Goal: Task Accomplishment & Management: Complete application form

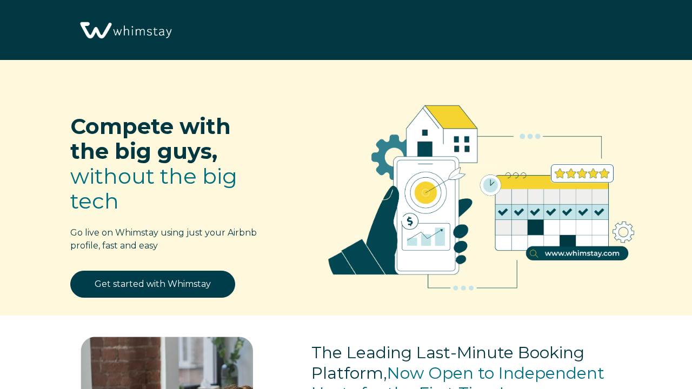
select select "TT"
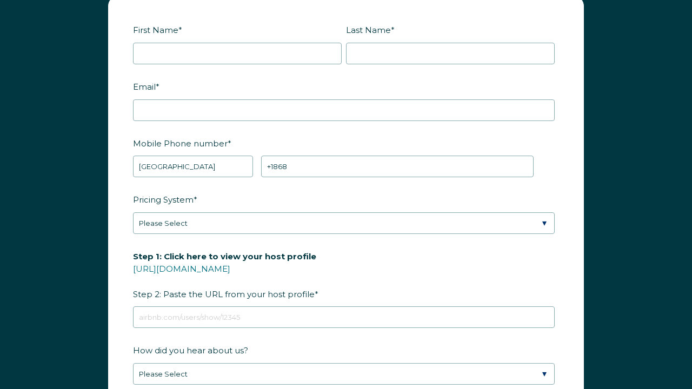
scroll to position [1303, 0]
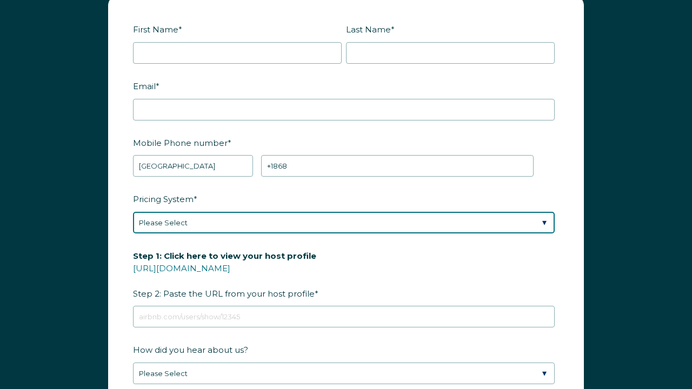
select select "Manual"
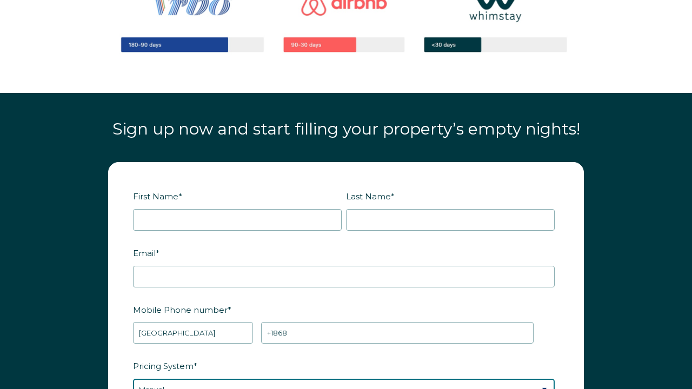
scroll to position [1158, 0]
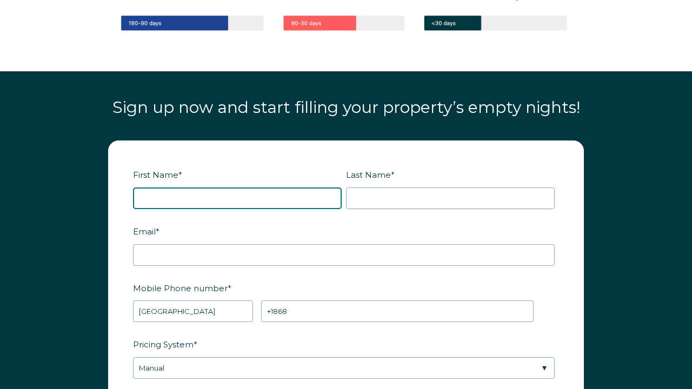
click at [173, 195] on input "First Name *" at bounding box center [237, 199] width 209 height 22
type input "P"
type input "MAKEDA"
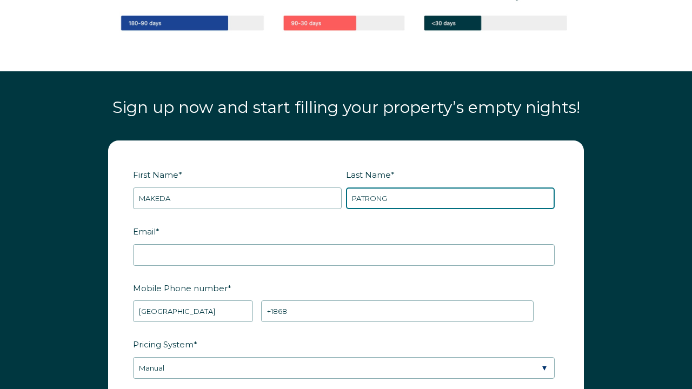
type input "PATRONG"
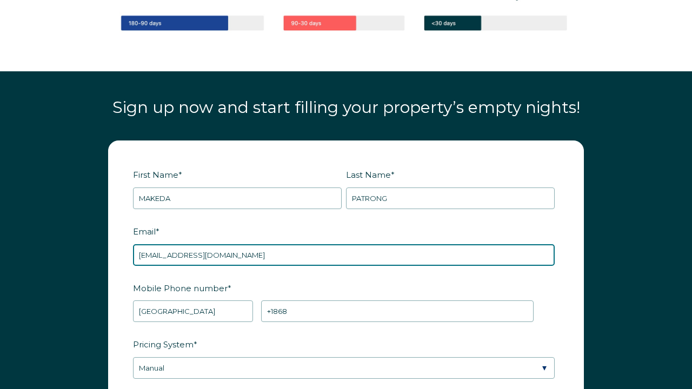
type input "[EMAIL_ADDRESS][DOMAIN_NAME]"
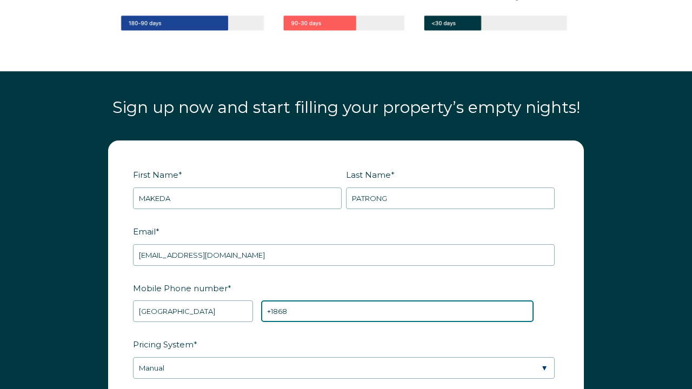
click at [304, 307] on input "+1868" at bounding box center [397, 312] width 273 height 22
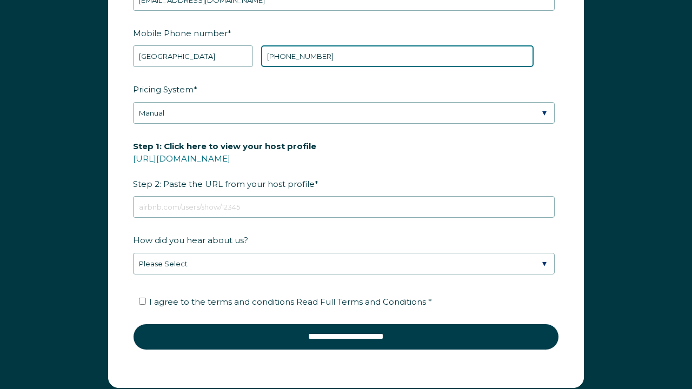
scroll to position [1432, 0]
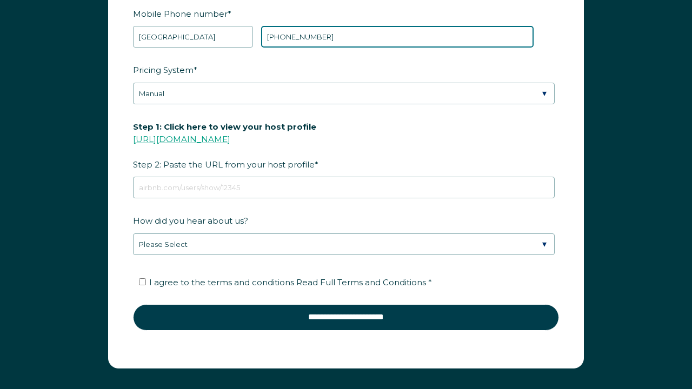
type input "[PHONE_NUMBER]"
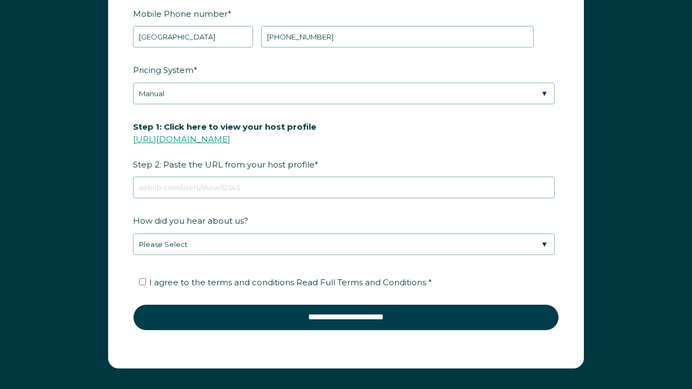
click at [230, 138] on link "[URL][DOMAIN_NAME]" at bounding box center [181, 139] width 97 height 10
click at [223, 140] on link "[URL][DOMAIN_NAME]" at bounding box center [181, 139] width 97 height 10
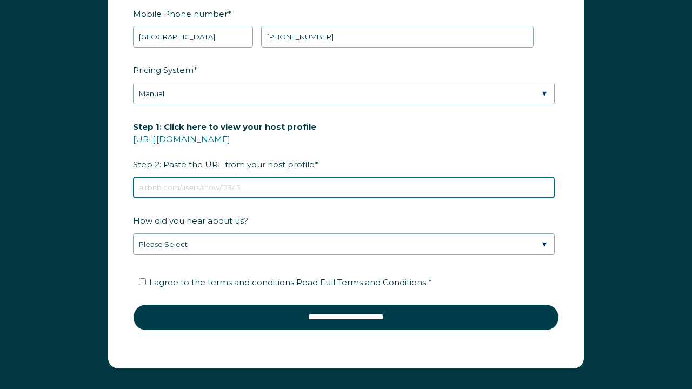
click at [162, 187] on input "Step 1: Click here to view your host profile [URL][DOMAIN_NAME] Step 2: Paste t…" at bounding box center [344, 188] width 422 height 22
paste input "[URL][DOMAIN_NAME]"
type input "h"
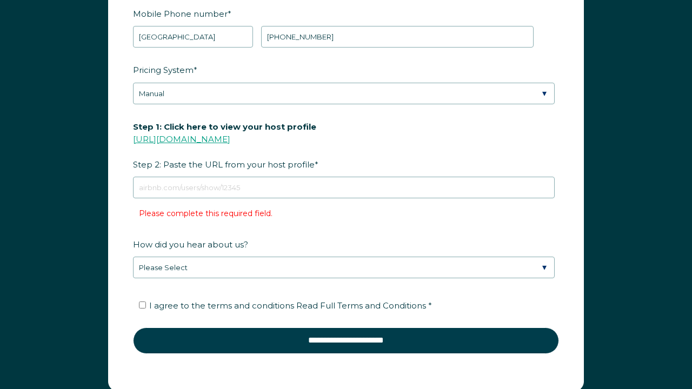
click at [177, 134] on link "[URL][DOMAIN_NAME]" at bounding box center [181, 139] width 97 height 10
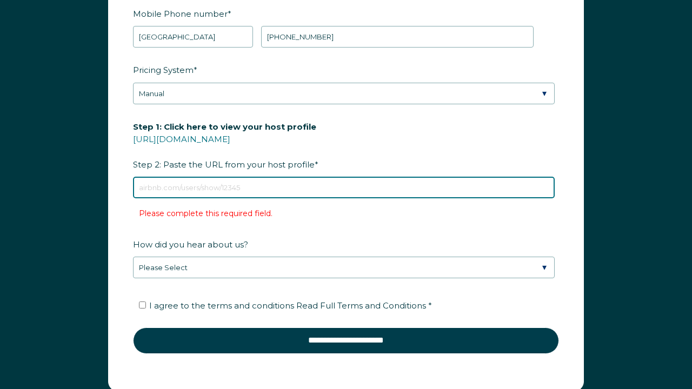
click at [325, 191] on input "Step 1: Click here to view your host profile [URL][DOMAIN_NAME] Step 2: Paste t…" at bounding box center [344, 188] width 422 height 22
paste input "[URL][DOMAIN_NAME]"
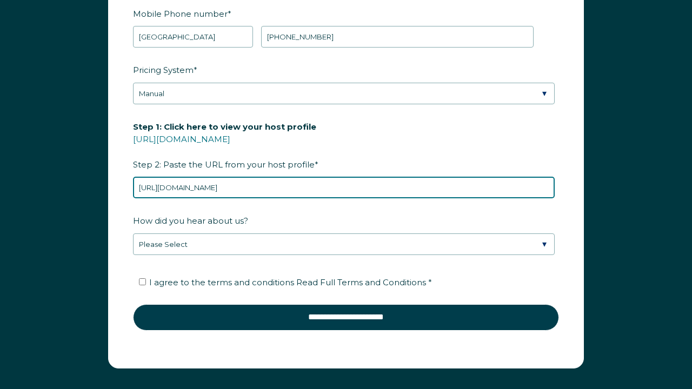
type input "[URL][DOMAIN_NAME]"
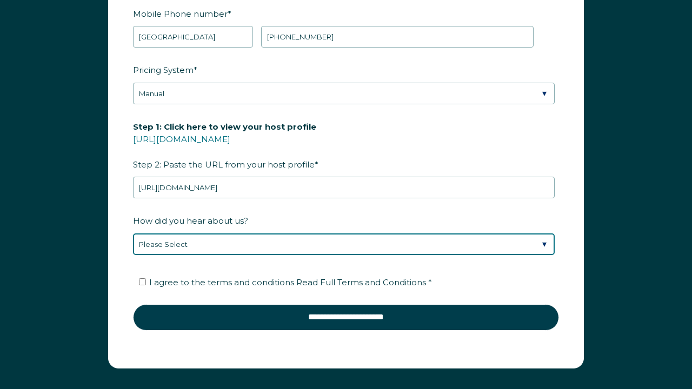
select select "Other"
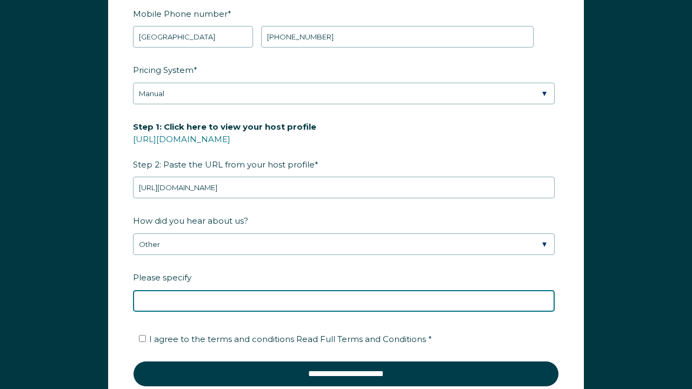
click at [262, 299] on input "Please specify" at bounding box center [344, 301] width 422 height 22
click at [152, 299] on input "research" at bounding box center [344, 301] width 422 height 22
drag, startPoint x: 184, startPoint y: 302, endPoint x: 129, endPoint y: 302, distance: 55.2
click at [129, 302] on form "First Name * [PERSON_NAME] Last Name * PATRONG RBO Token Company ID Referrer Co…" at bounding box center [346, 145] width 475 height 558
type input "G"
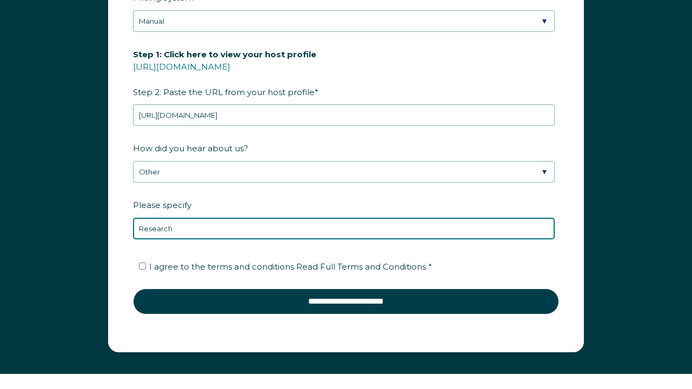
scroll to position [1522, 0]
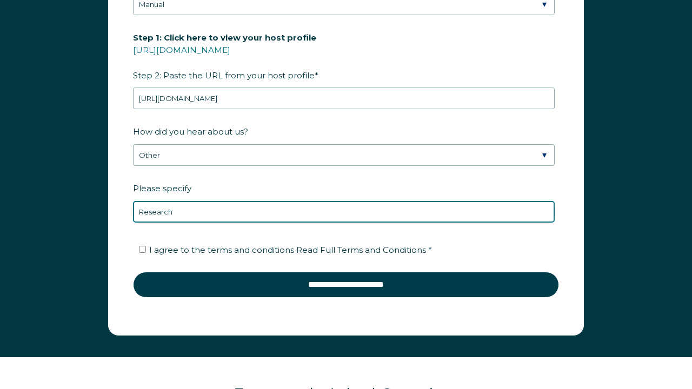
type input "Research"
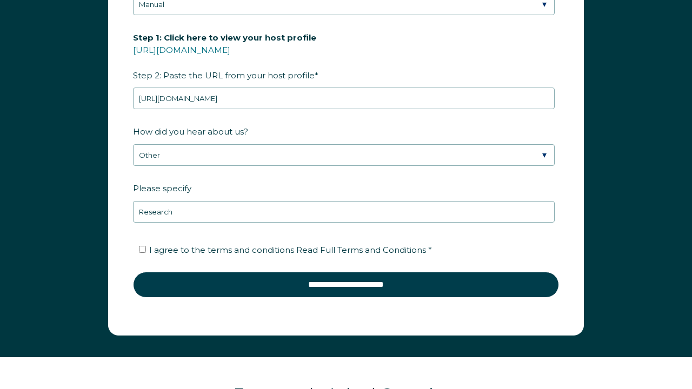
click at [145, 252] on input "I agree to the terms and conditions Read Full Terms and Conditions *" at bounding box center [142, 249] width 7 height 7
checkbox input "true"
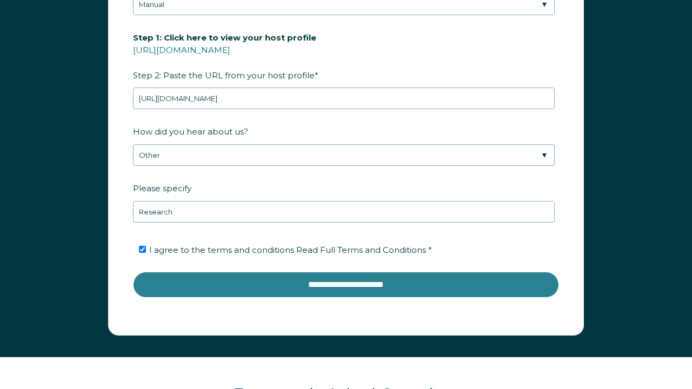
click at [207, 288] on input "**********" at bounding box center [346, 285] width 426 height 26
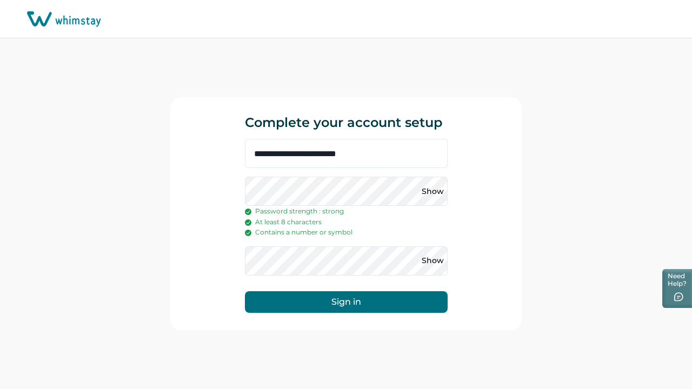
click at [307, 297] on button "Sign in" at bounding box center [346, 302] width 203 height 22
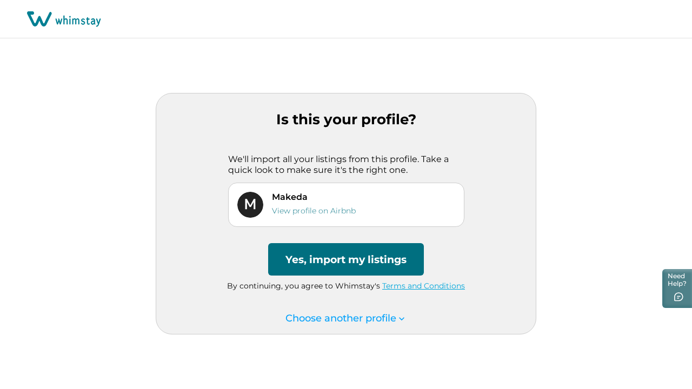
click at [367, 262] on button "Yes, import my listings" at bounding box center [346, 259] width 156 height 32
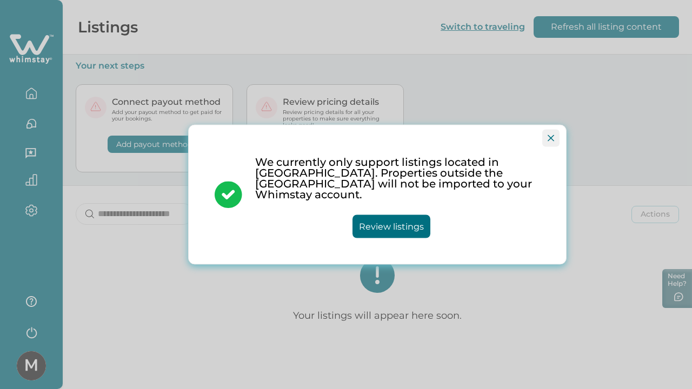
click at [556, 147] on button "Close" at bounding box center [550, 138] width 17 height 17
